Goal: Check status: Check status

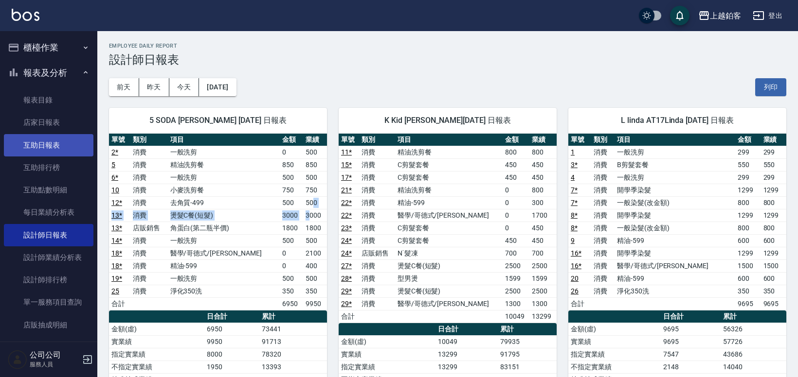
click at [39, 141] on link "互助日報表" at bounding box center [48, 145] width 89 height 22
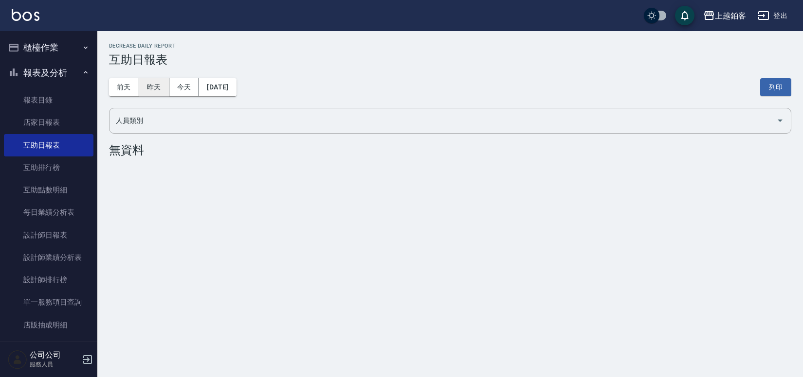
click at [142, 88] on button "昨天" at bounding box center [154, 87] width 30 height 18
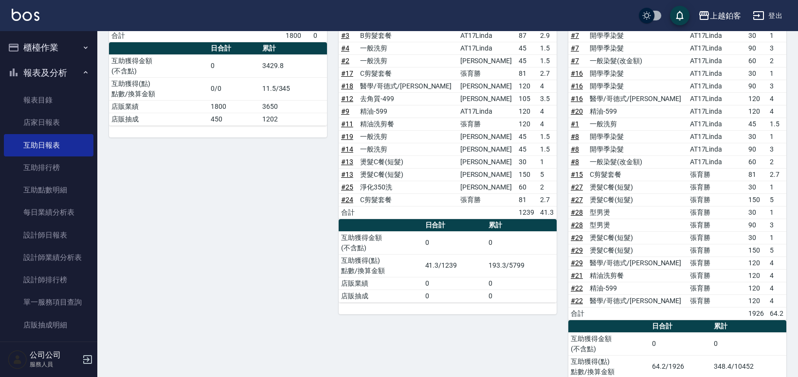
scroll to position [166, 0]
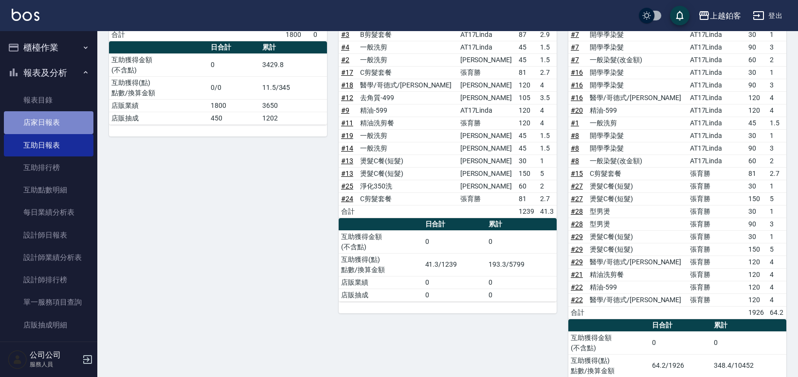
click at [60, 132] on link "店家日報表" at bounding box center [48, 122] width 89 height 22
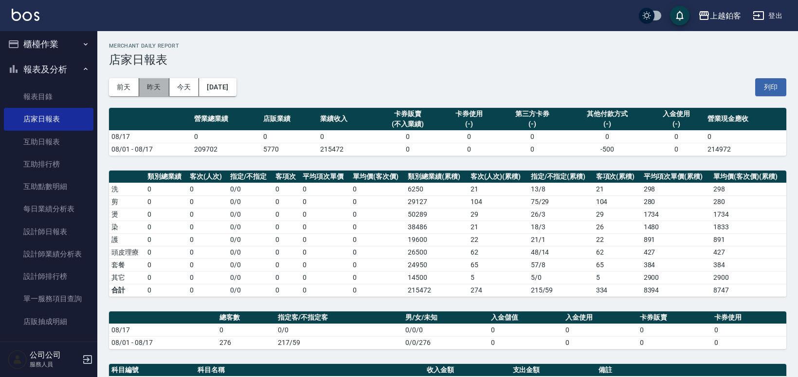
click at [142, 83] on button "昨天" at bounding box center [154, 87] width 30 height 18
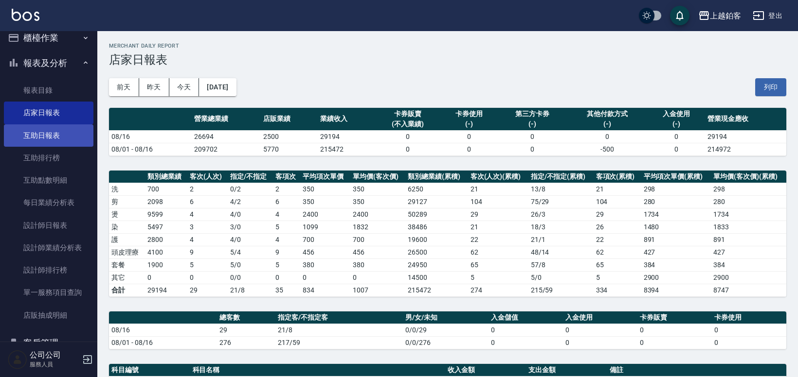
scroll to position [10, 0]
click at [57, 137] on link "互助日報表" at bounding box center [48, 135] width 89 height 22
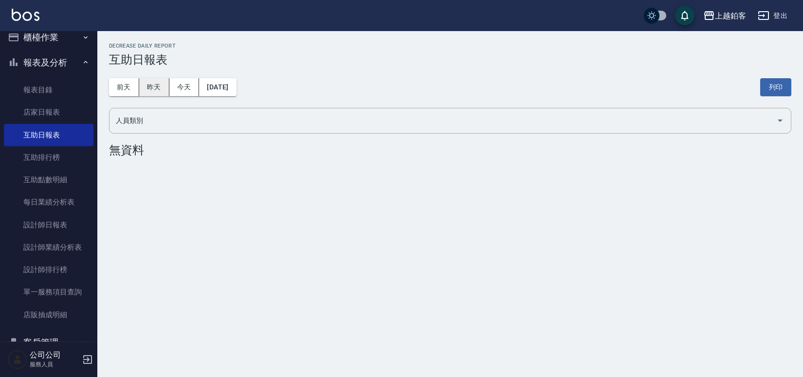
click at [165, 86] on button "昨天" at bounding box center [154, 87] width 30 height 18
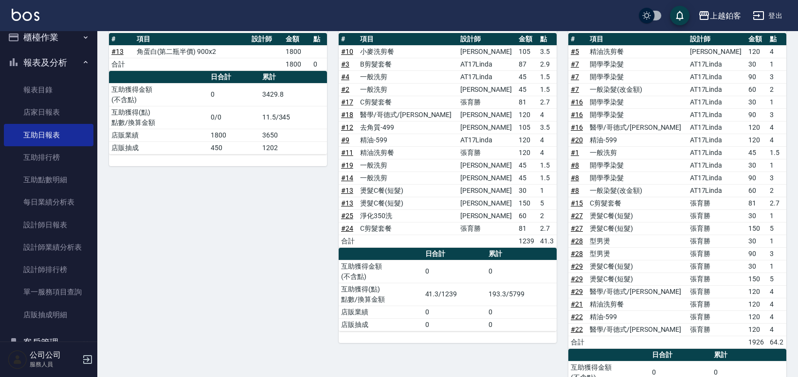
scroll to position [136, 0]
click at [40, 43] on button "櫃檯作業" at bounding box center [48, 37] width 89 height 25
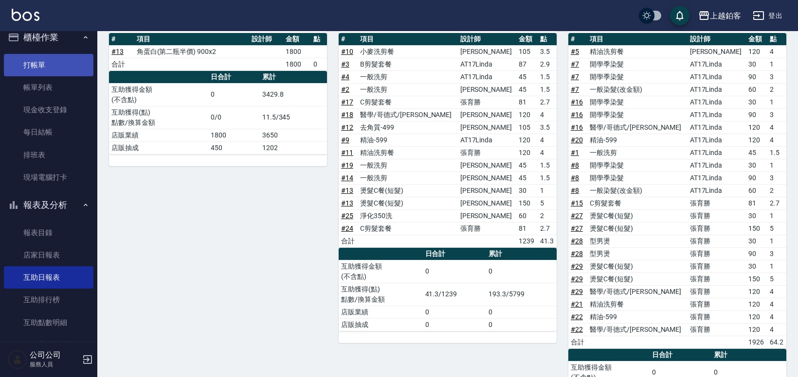
click at [37, 59] on link "打帳單" at bounding box center [48, 65] width 89 height 22
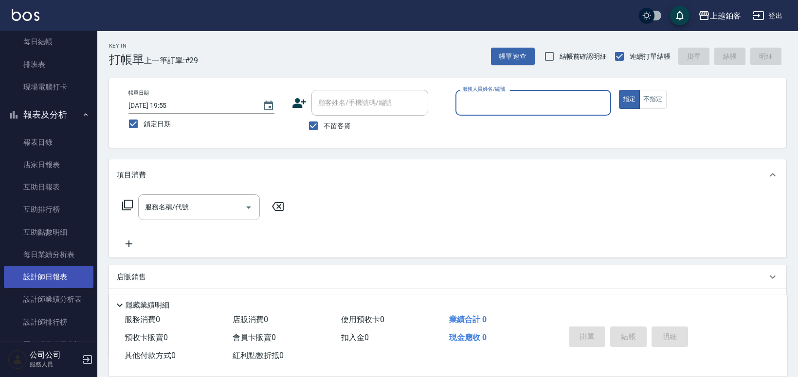
click at [55, 283] on link "設計師日報表" at bounding box center [48, 277] width 89 height 22
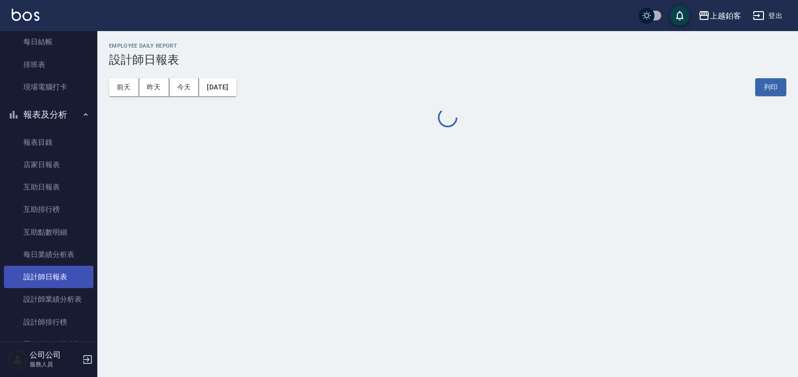
scroll to position [100, 0]
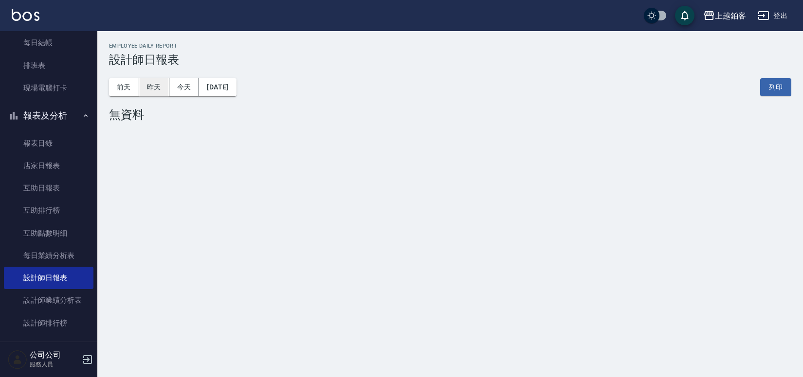
click at [149, 81] on button "昨天" at bounding box center [154, 87] width 30 height 18
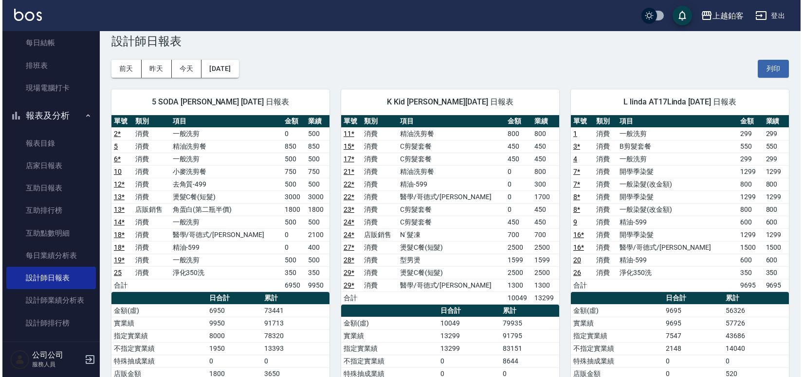
scroll to position [15, 0]
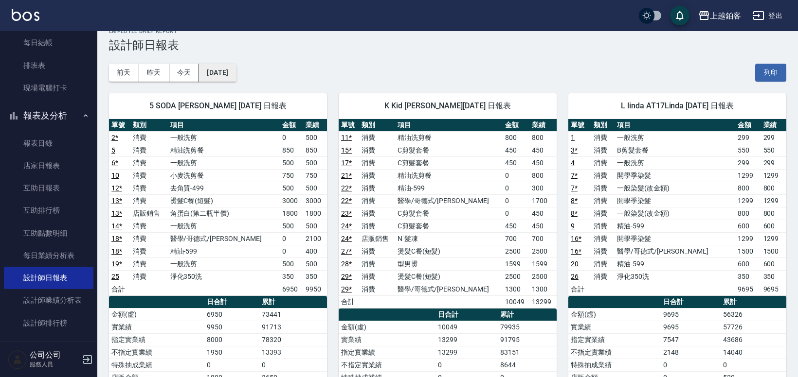
click at [233, 77] on button "[DATE]" at bounding box center [217, 73] width 37 height 18
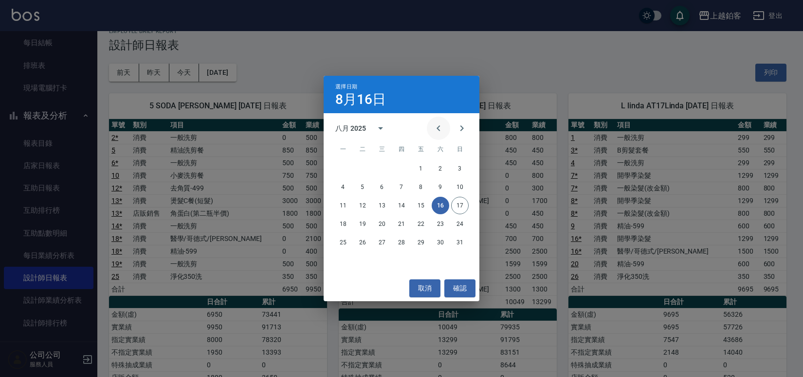
click at [439, 130] on icon "Previous month" at bounding box center [438, 129] width 12 height 12
click at [383, 208] on button "16" at bounding box center [382, 206] width 18 height 18
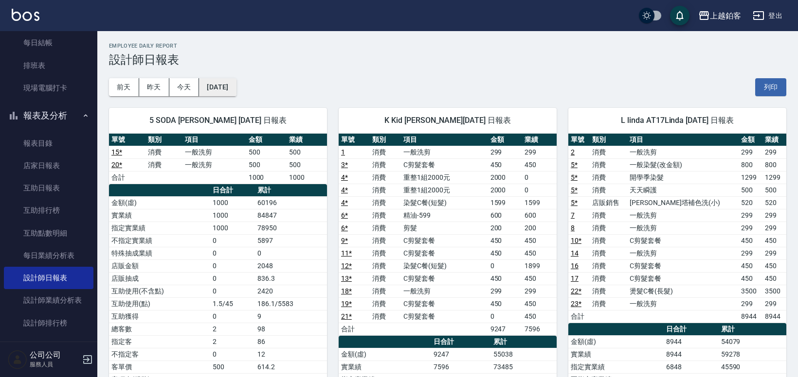
click at [215, 92] on button "[DATE]" at bounding box center [217, 87] width 37 height 18
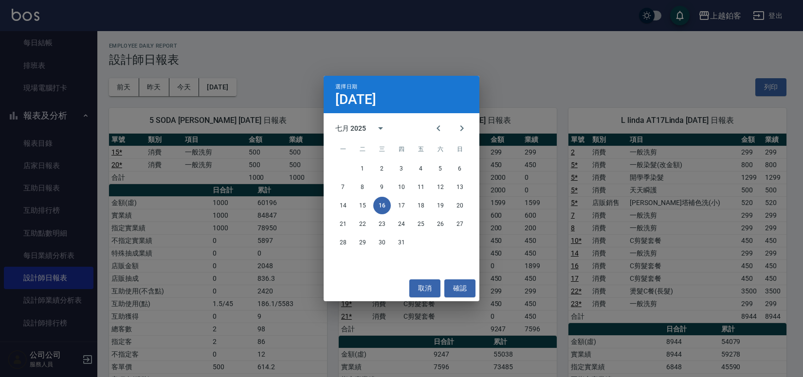
click at [257, 53] on div "選擇日期 [DATE] 七月 2025 一 二 三 四 五 六 日 1 2 3 4 5 6 7 8 9 10 11 12 13 14 15 16 17 18 …" at bounding box center [401, 188] width 803 height 377
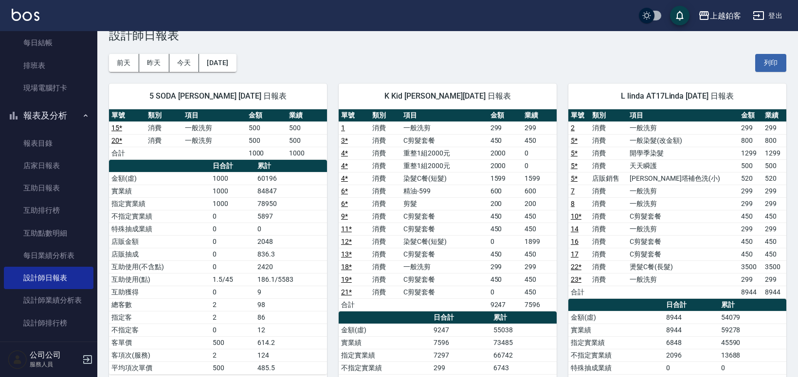
scroll to position [18, 0]
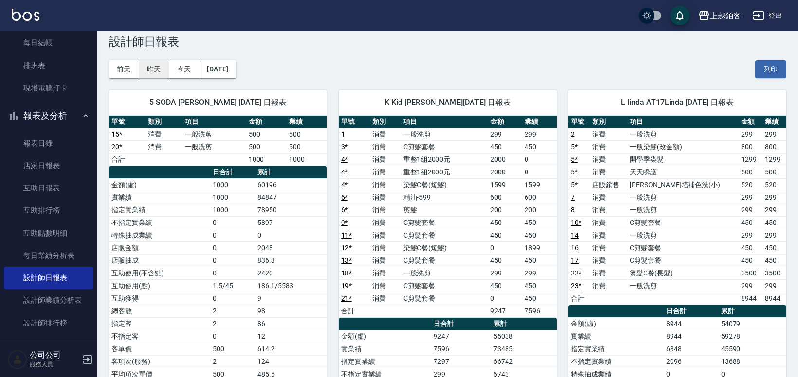
click at [162, 64] on button "昨天" at bounding box center [154, 69] width 30 height 18
